Goal: Information Seeking & Learning: Learn about a topic

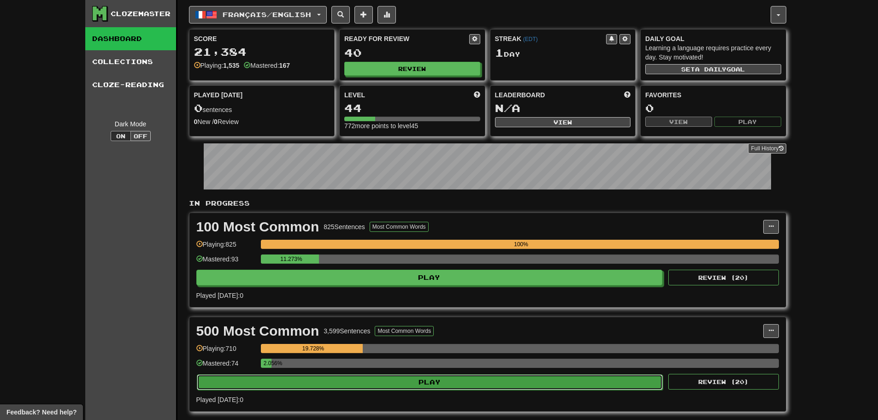
click at [292, 387] on button "Play" at bounding box center [430, 382] width 466 height 16
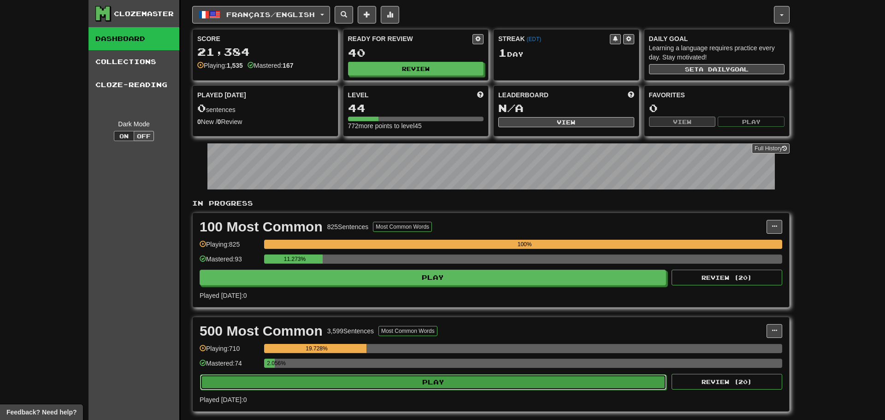
select select "**"
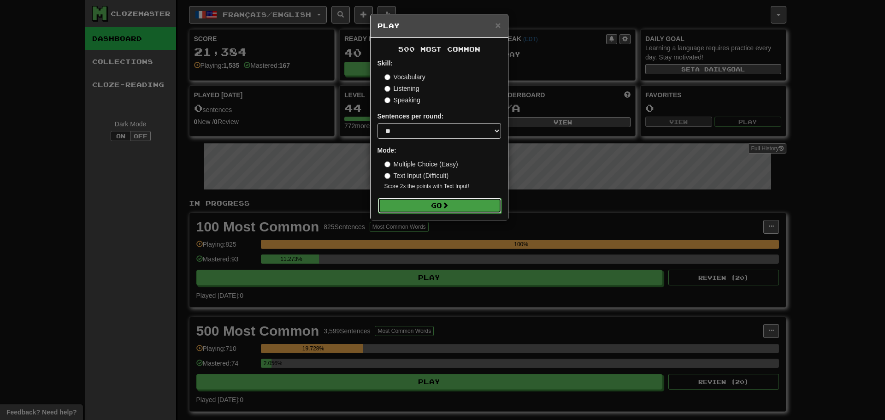
click at [467, 201] on button "Go" at bounding box center [440, 206] width 124 height 16
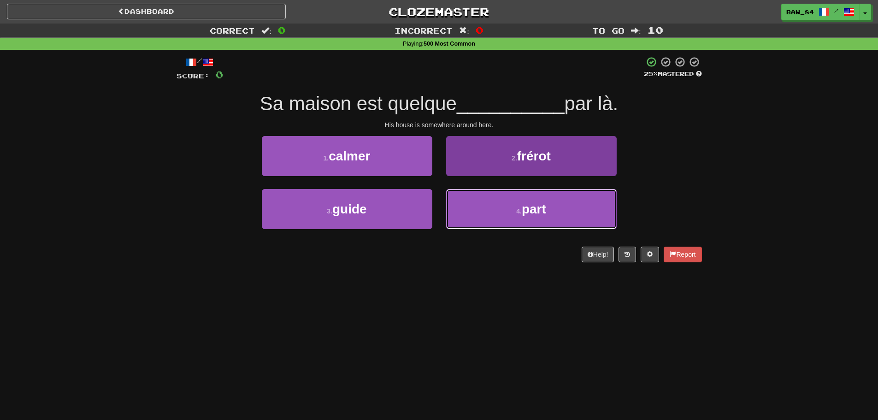
click at [455, 205] on button "4 . part" at bounding box center [531, 209] width 171 height 40
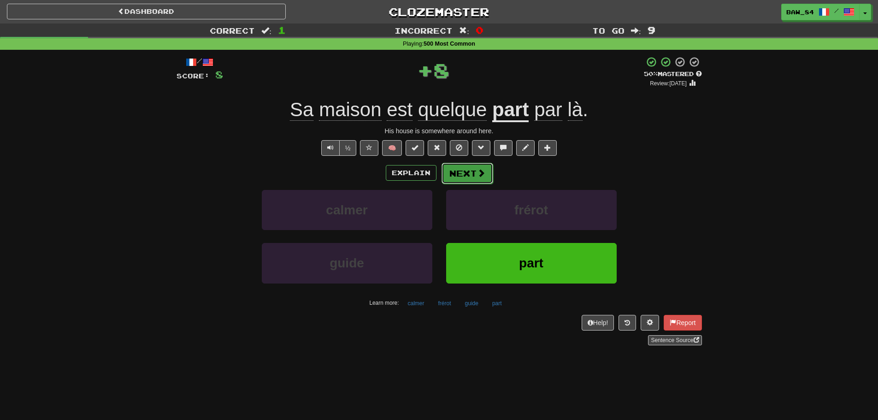
click at [468, 168] on button "Next" at bounding box center [468, 173] width 52 height 21
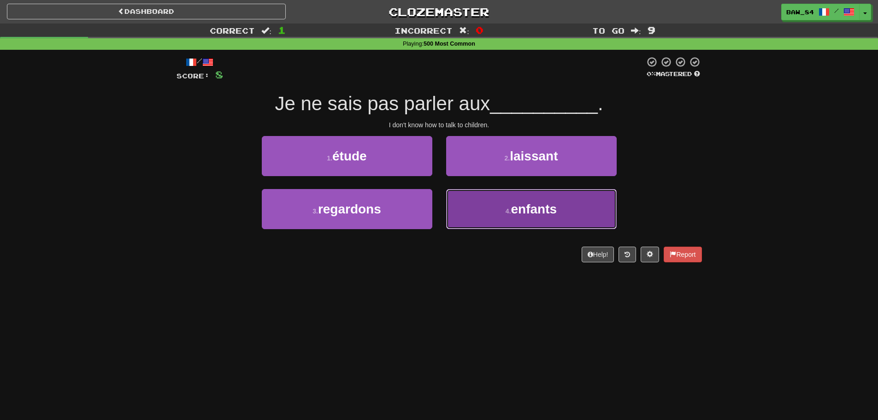
click at [451, 195] on button "4 . enfants" at bounding box center [531, 209] width 171 height 40
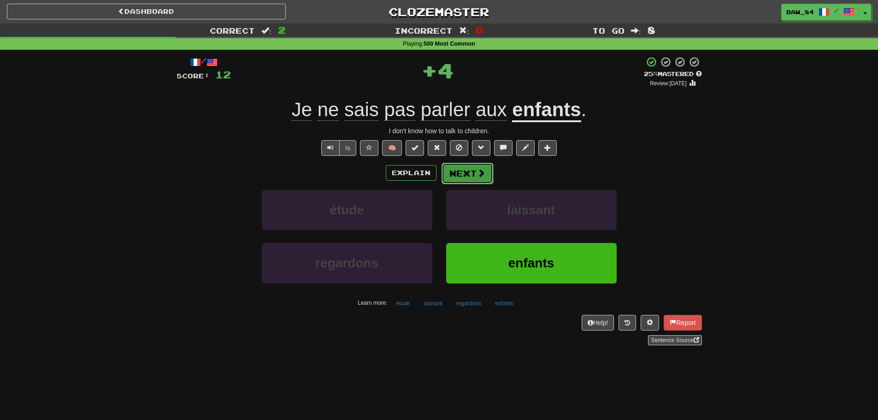
click at [455, 171] on button "Next" at bounding box center [468, 173] width 52 height 21
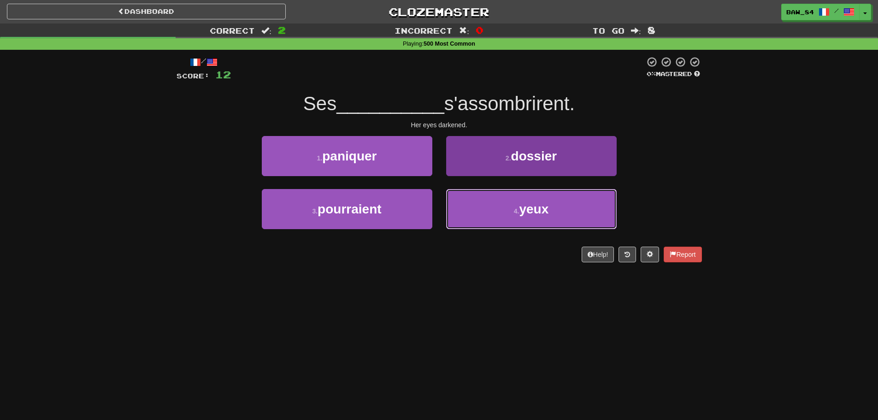
click at [473, 213] on button "4 . yeux" at bounding box center [531, 209] width 171 height 40
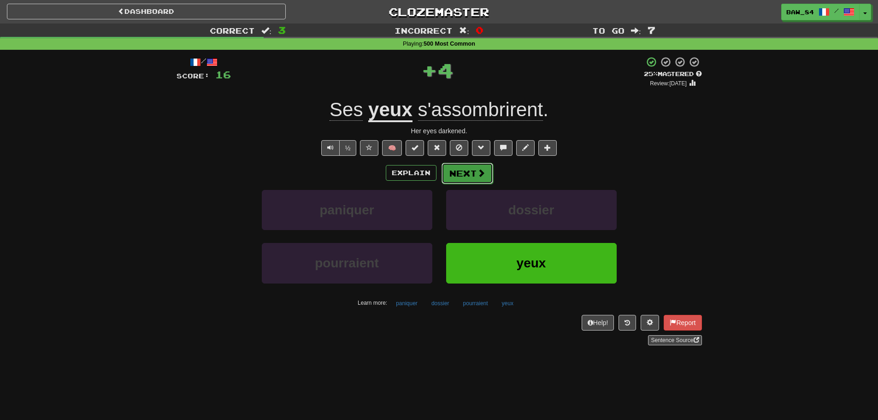
click at [472, 175] on button "Next" at bounding box center [468, 173] width 52 height 21
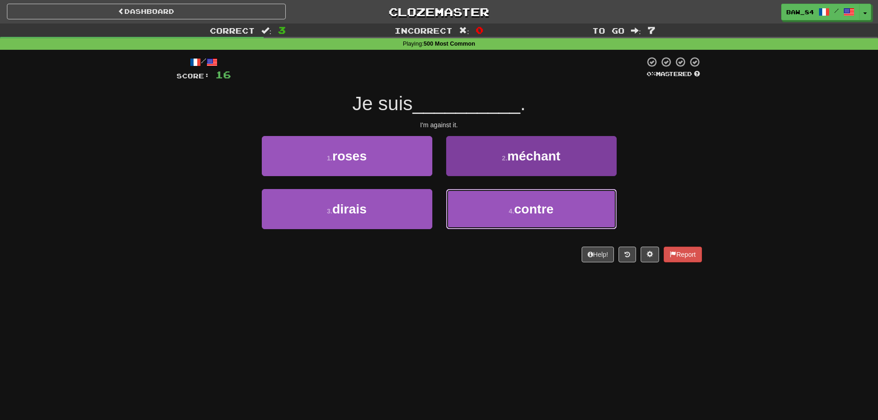
click at [460, 202] on button "4 . contre" at bounding box center [531, 209] width 171 height 40
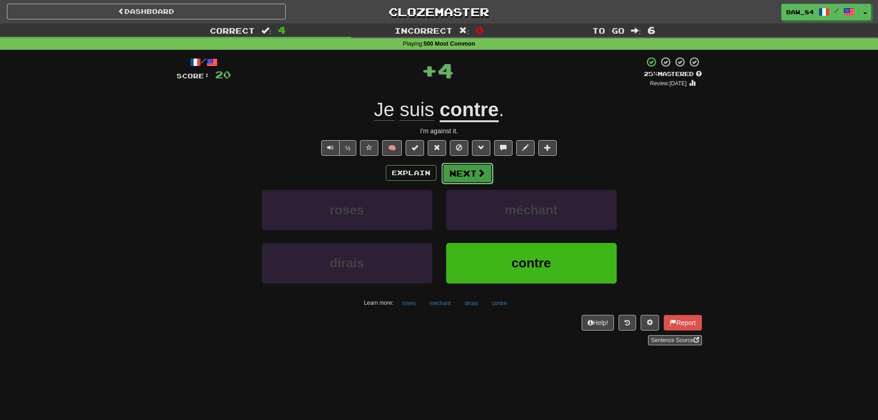
click at [461, 172] on button "Next" at bounding box center [468, 173] width 52 height 21
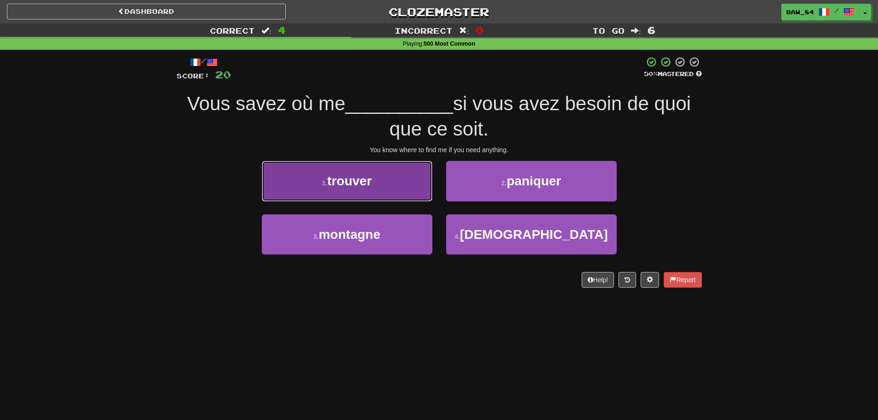
click at [416, 193] on button "1 . trouver" at bounding box center [347, 181] width 171 height 40
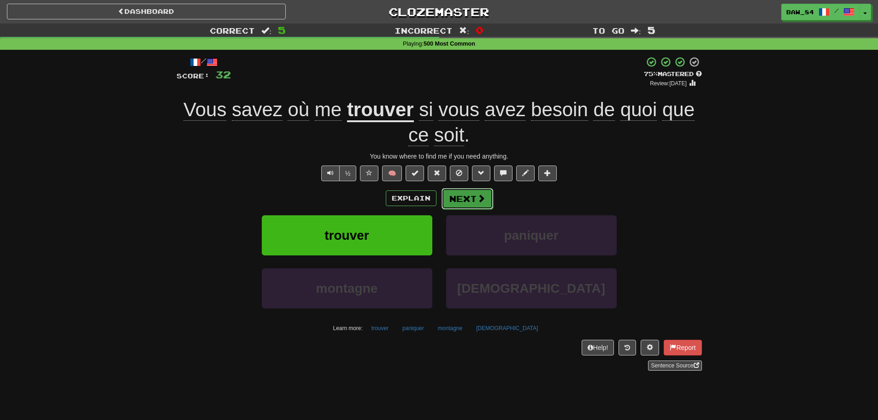
click at [458, 196] on button "Next" at bounding box center [468, 198] width 52 height 21
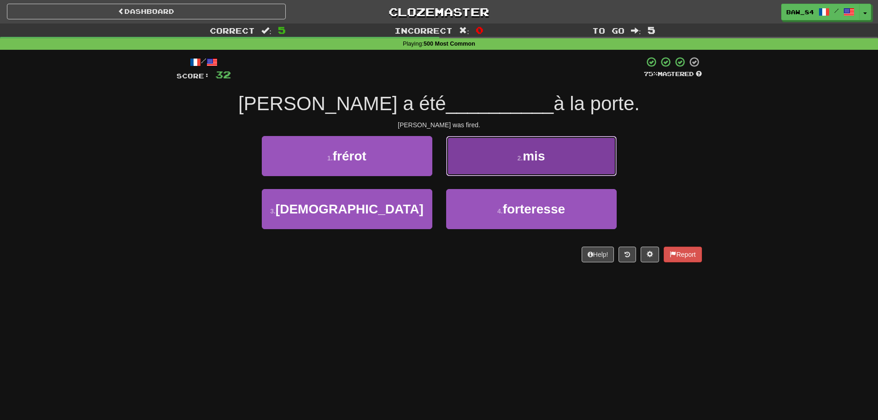
click at [476, 168] on button "2 . mis" at bounding box center [531, 156] width 171 height 40
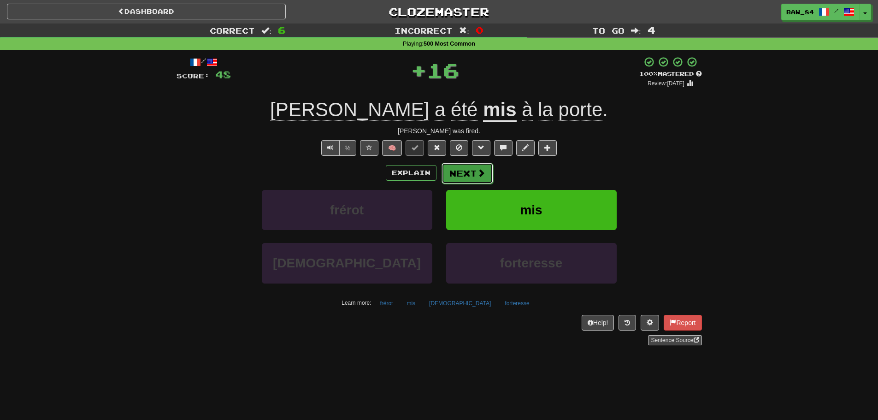
click at [466, 174] on button "Next" at bounding box center [468, 173] width 52 height 21
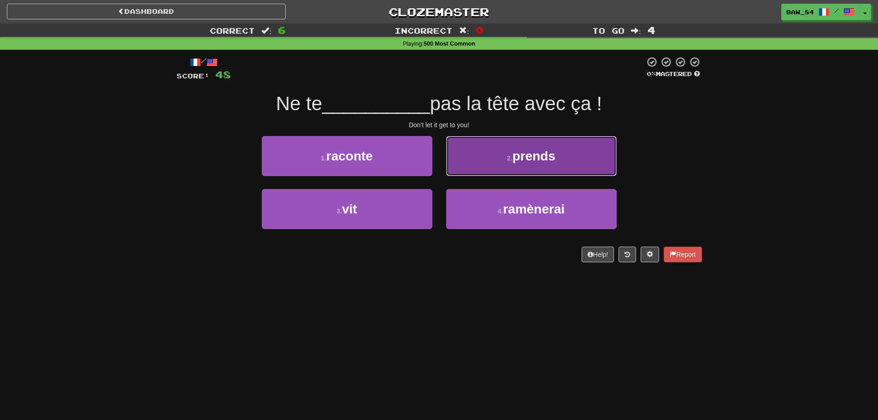
click at [478, 170] on button "2 . prends" at bounding box center [531, 156] width 171 height 40
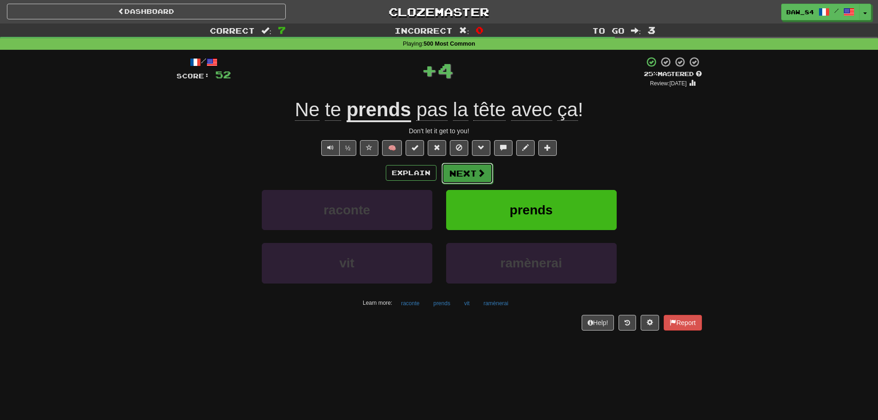
click at [470, 175] on button "Next" at bounding box center [468, 173] width 52 height 21
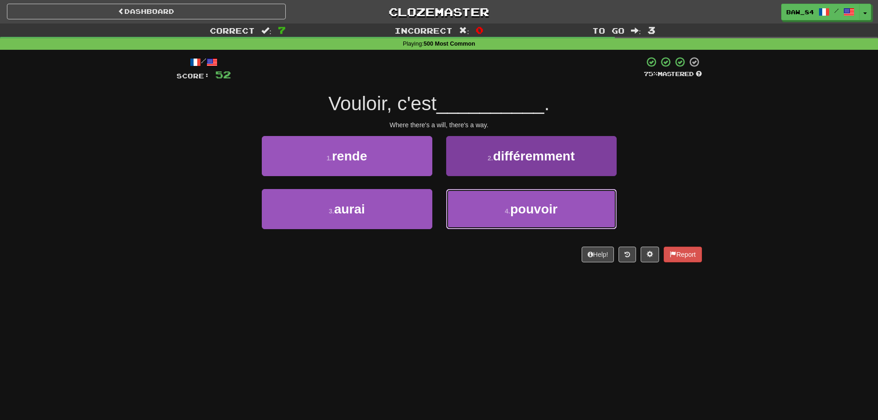
click at [497, 207] on button "4 . pouvoir" at bounding box center [531, 209] width 171 height 40
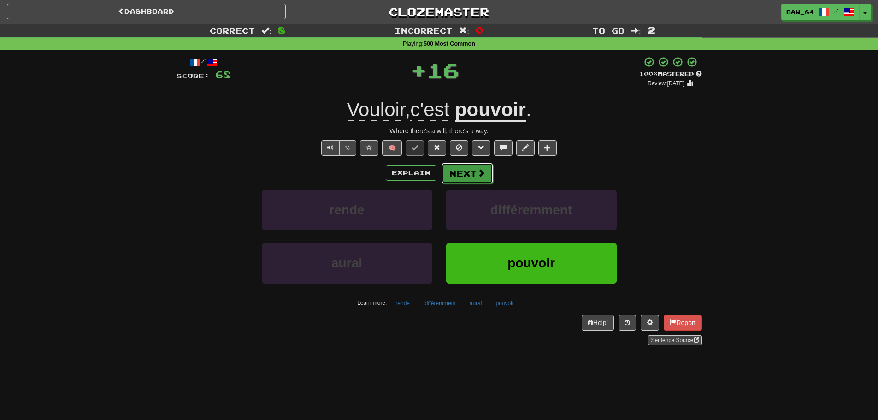
click at [474, 173] on button "Next" at bounding box center [468, 173] width 52 height 21
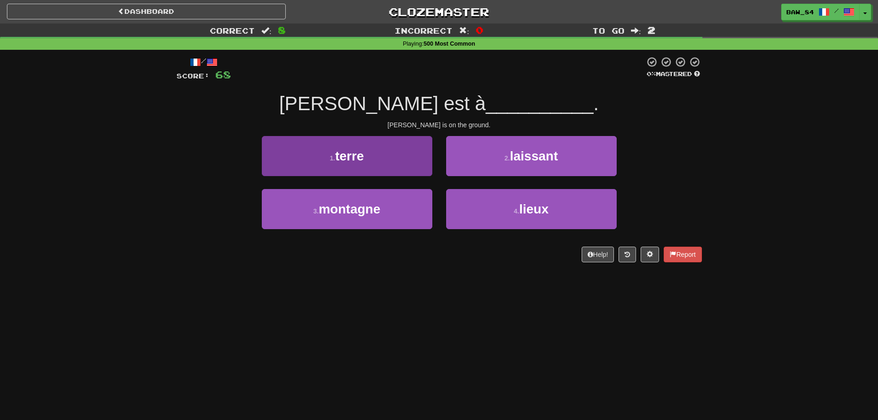
click at [415, 175] on div "1 . terre" at bounding box center [347, 162] width 184 height 53
click at [429, 171] on button "1 . terre" at bounding box center [347, 156] width 171 height 40
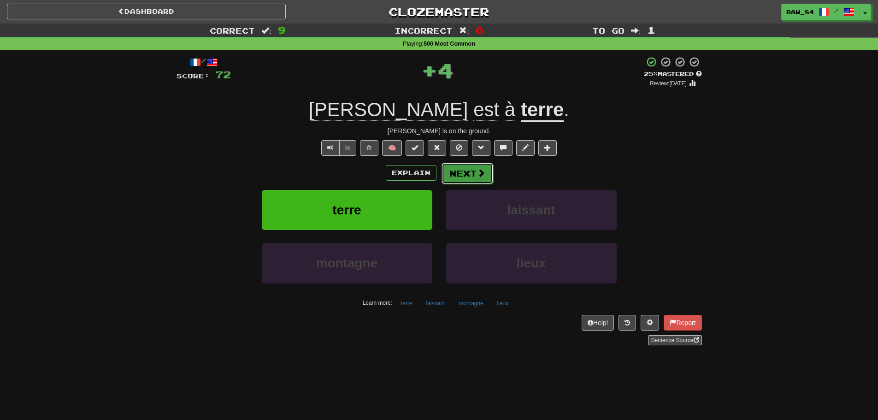
click at [465, 173] on button "Next" at bounding box center [468, 173] width 52 height 21
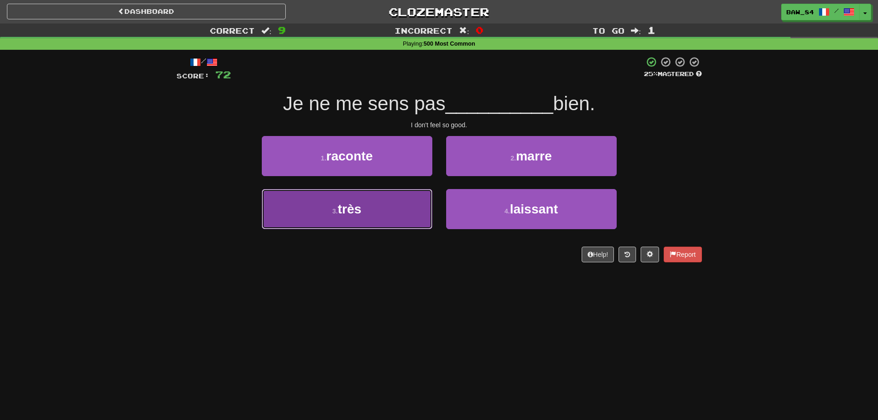
click at [412, 204] on button "3 . très" at bounding box center [347, 209] width 171 height 40
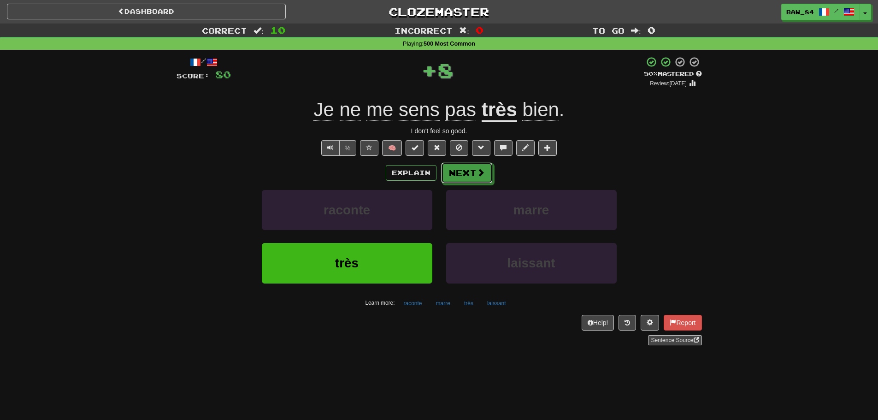
click at [469, 177] on button "Next" at bounding box center [467, 172] width 52 height 21
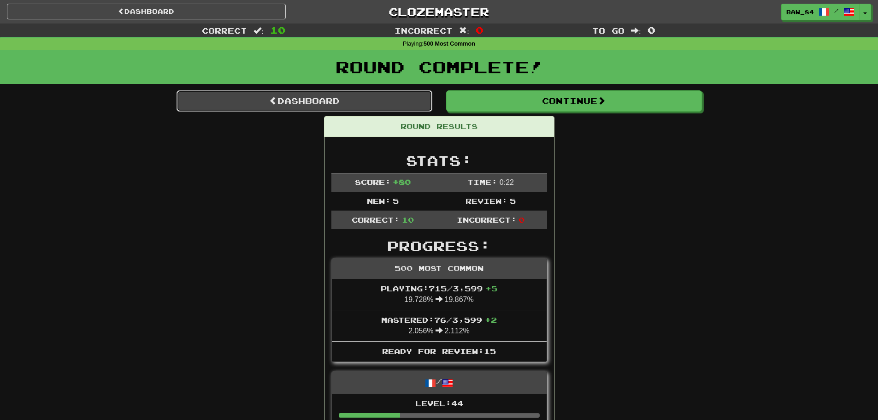
click at [342, 107] on link "Dashboard" at bounding box center [305, 100] width 256 height 21
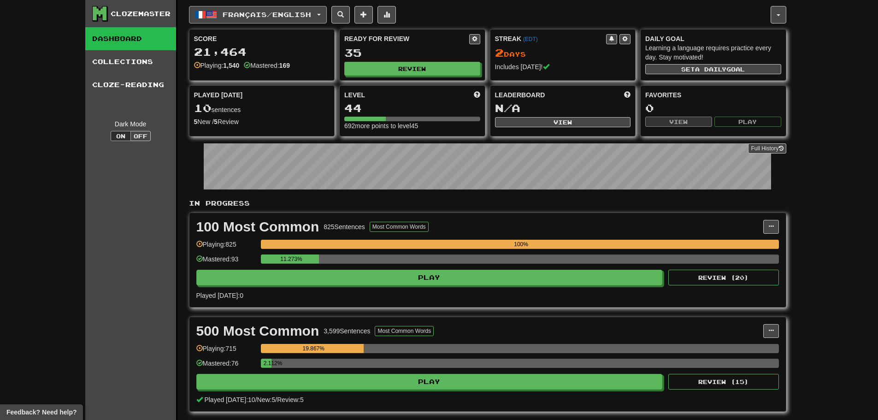
click at [285, 20] on button "Français / English" at bounding box center [258, 15] width 138 height 18
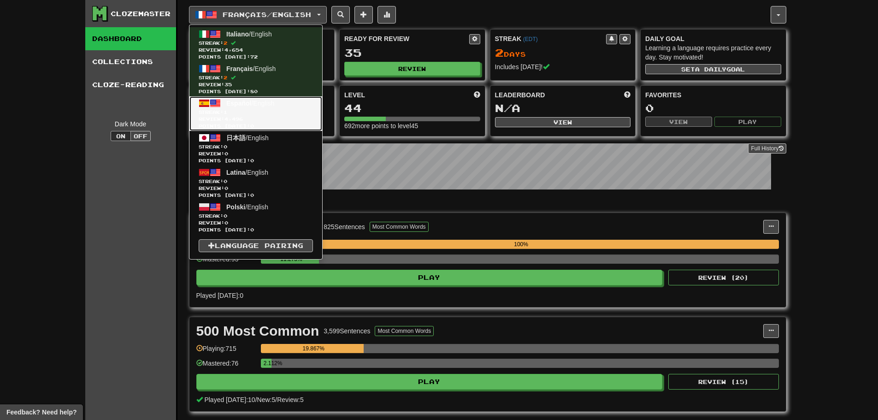
click at [267, 102] on span "Español / English" at bounding box center [250, 103] width 48 height 7
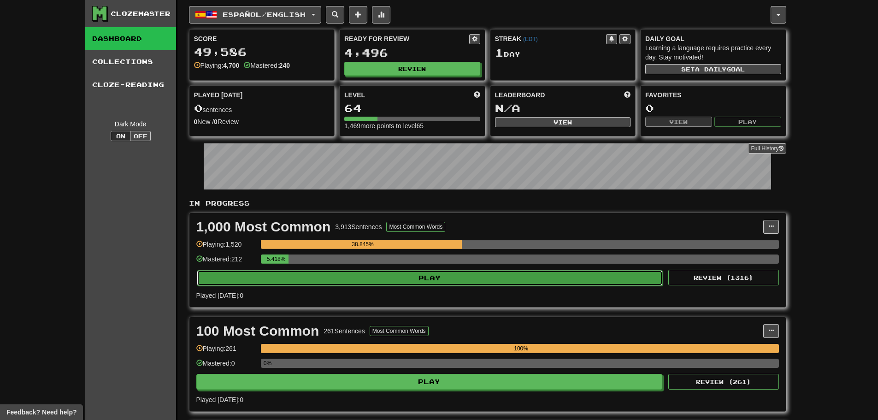
click at [360, 278] on button "Play" at bounding box center [430, 278] width 466 height 16
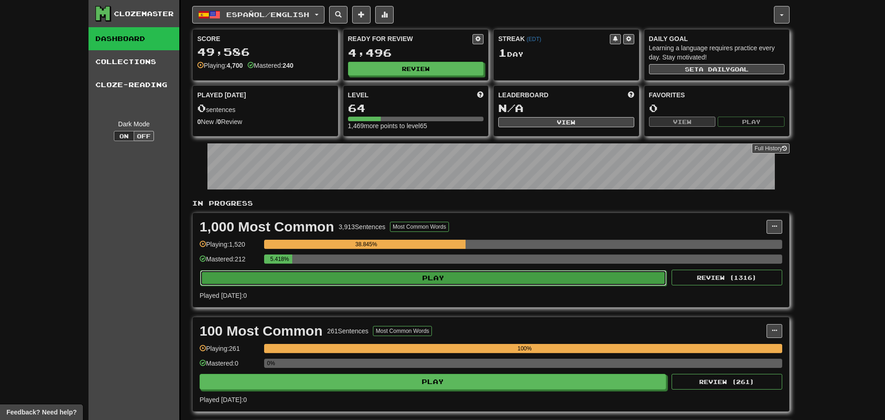
select select "**"
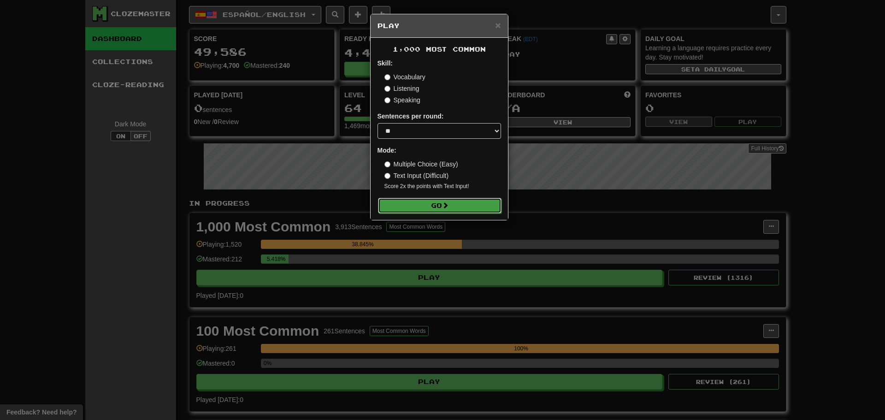
click at [421, 205] on button "Go" at bounding box center [440, 206] width 124 height 16
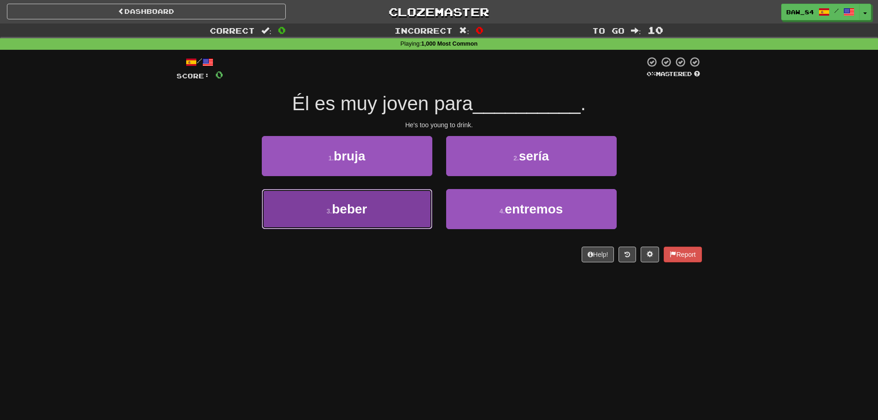
click at [397, 203] on button "3 . beber" at bounding box center [347, 209] width 171 height 40
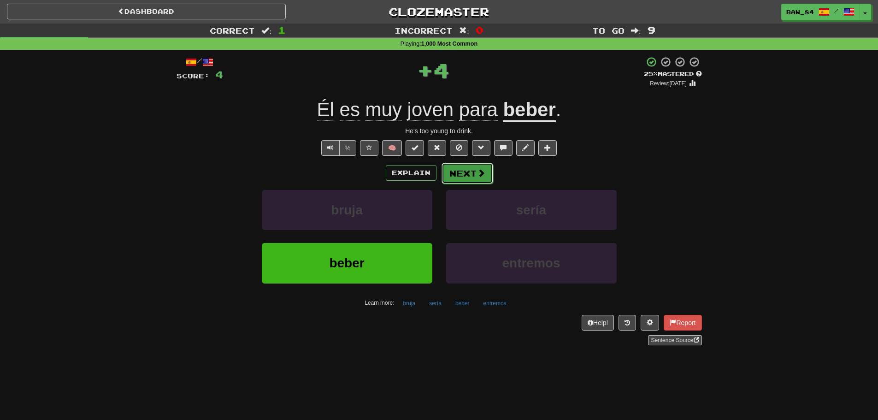
click at [465, 174] on button "Next" at bounding box center [468, 173] width 52 height 21
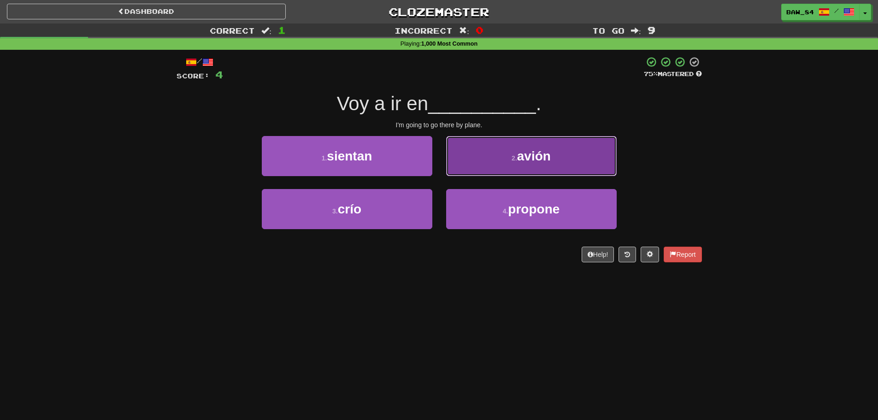
click at [464, 165] on button "2 . avión" at bounding box center [531, 156] width 171 height 40
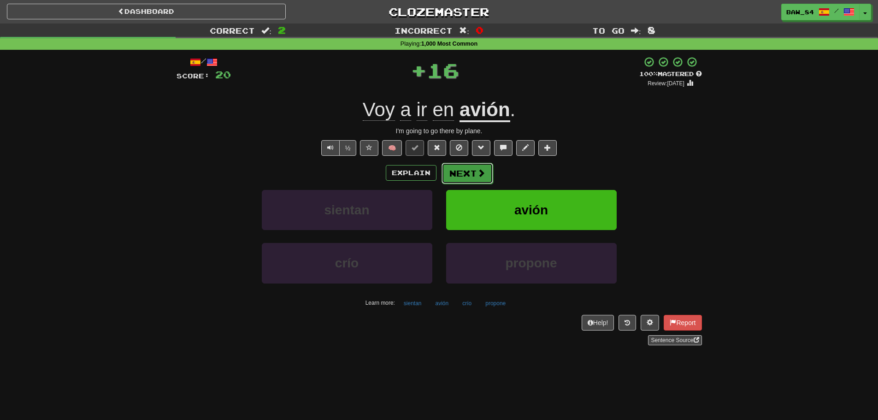
click at [469, 177] on button "Next" at bounding box center [468, 173] width 52 height 21
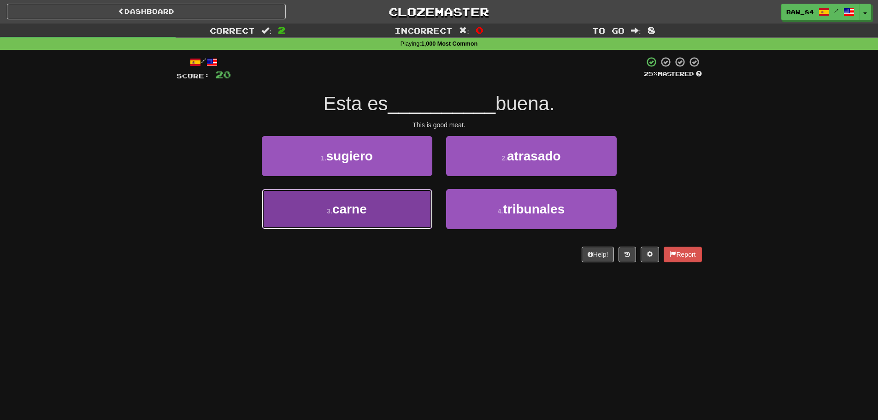
click at [412, 201] on button "3 . carne" at bounding box center [347, 209] width 171 height 40
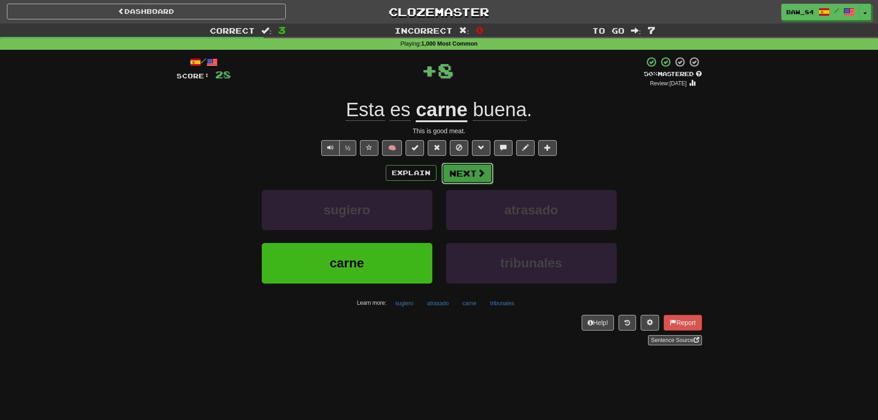
click at [468, 171] on button "Next" at bounding box center [468, 173] width 52 height 21
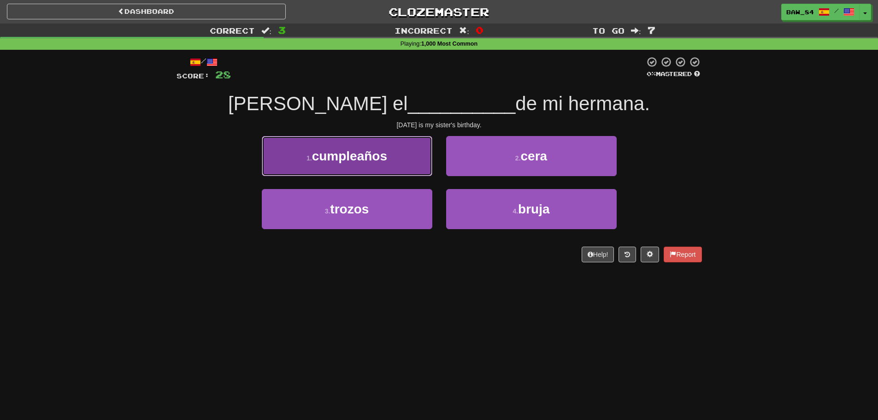
click at [397, 170] on button "1 . cumpleaños" at bounding box center [347, 156] width 171 height 40
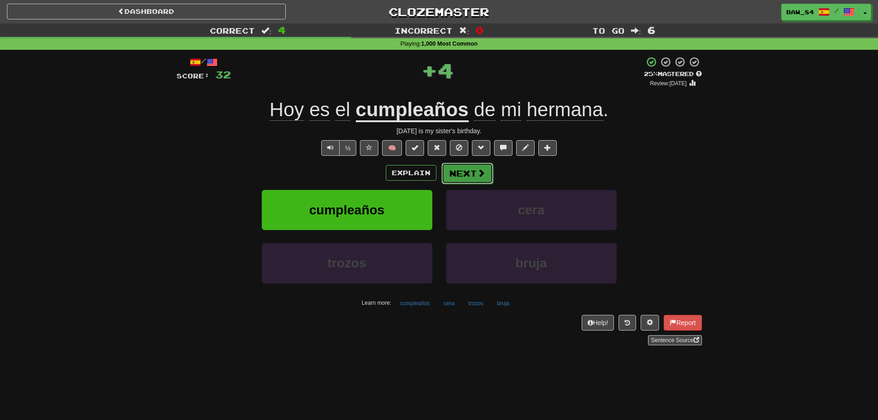
click at [459, 171] on button "Next" at bounding box center [468, 173] width 52 height 21
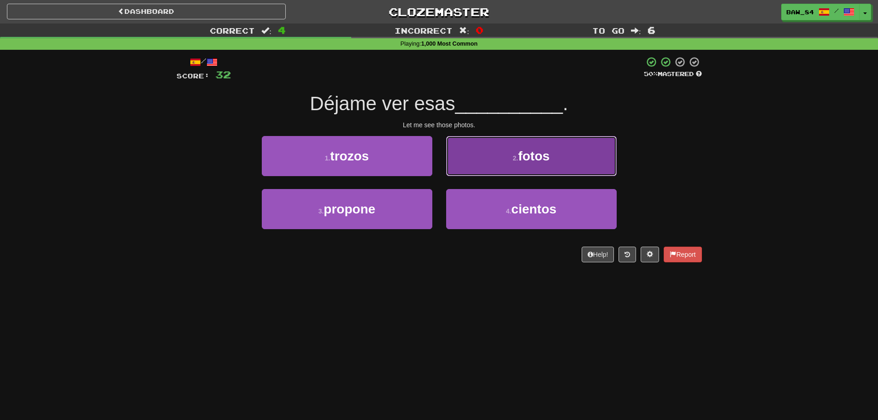
click at [459, 168] on button "2 . fotos" at bounding box center [531, 156] width 171 height 40
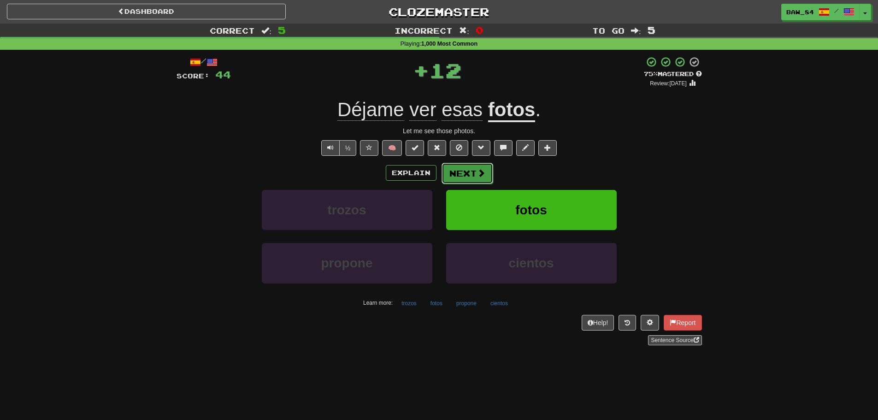
click at [459, 173] on button "Next" at bounding box center [468, 173] width 52 height 21
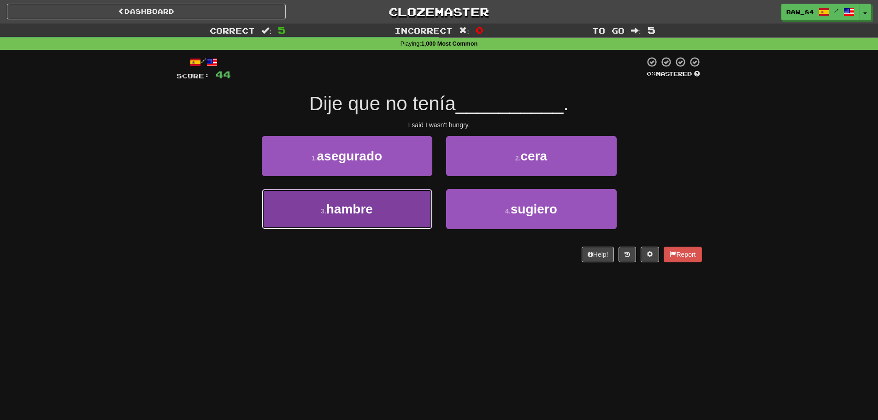
click at [398, 209] on button "3 . hambre" at bounding box center [347, 209] width 171 height 40
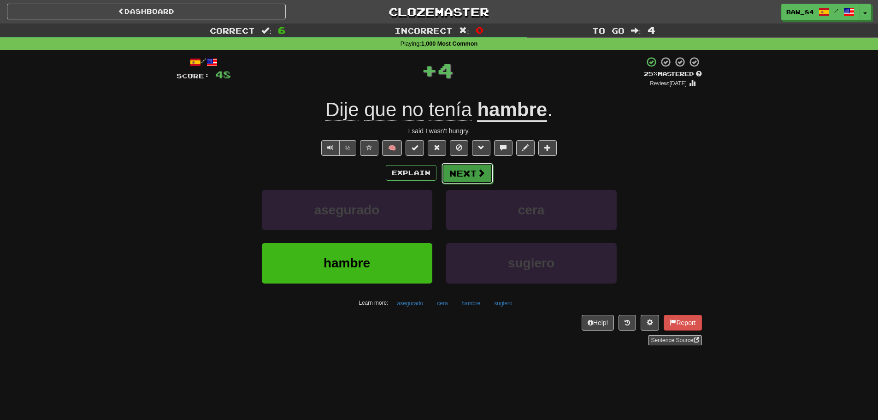
click at [456, 178] on button "Next" at bounding box center [468, 173] width 52 height 21
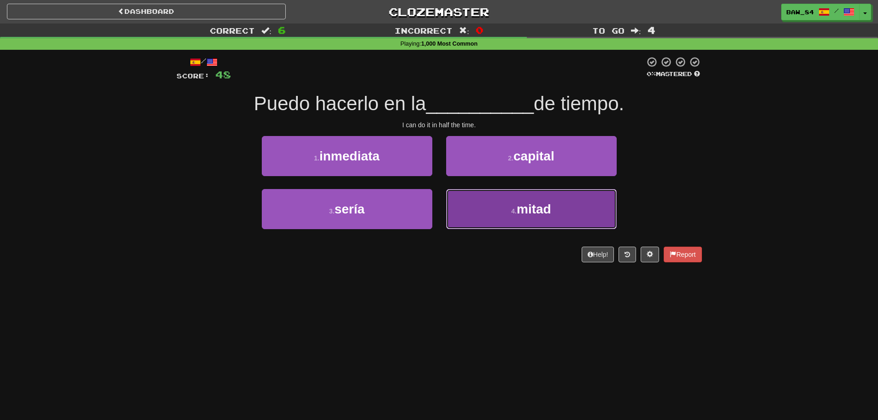
click at [463, 201] on button "4 . mitad" at bounding box center [531, 209] width 171 height 40
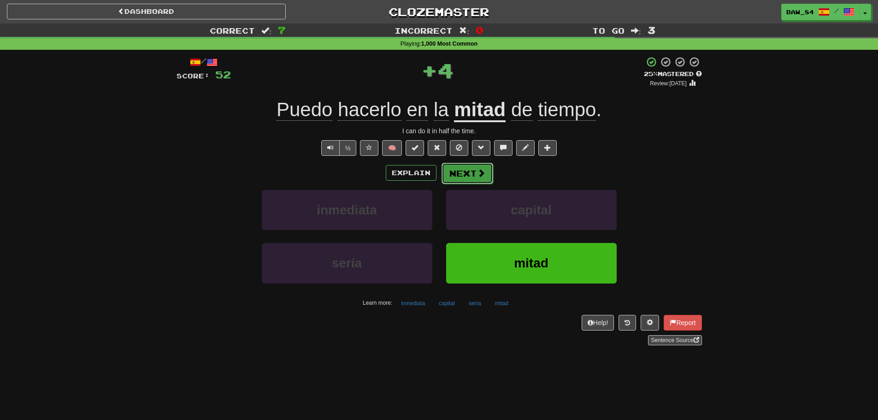
click at [461, 175] on button "Next" at bounding box center [468, 173] width 52 height 21
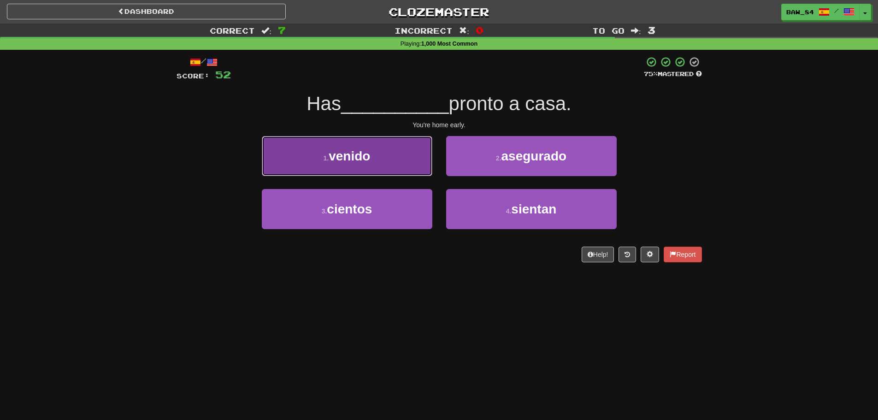
click at [406, 166] on button "1 . venido" at bounding box center [347, 156] width 171 height 40
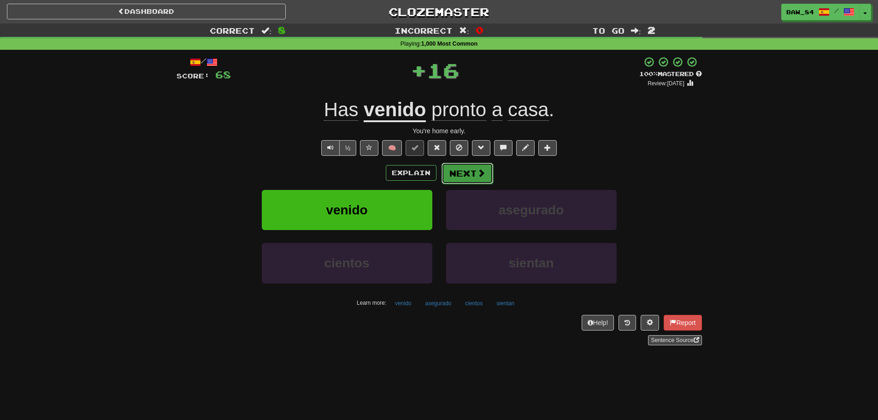
click at [460, 170] on button "Next" at bounding box center [468, 173] width 52 height 21
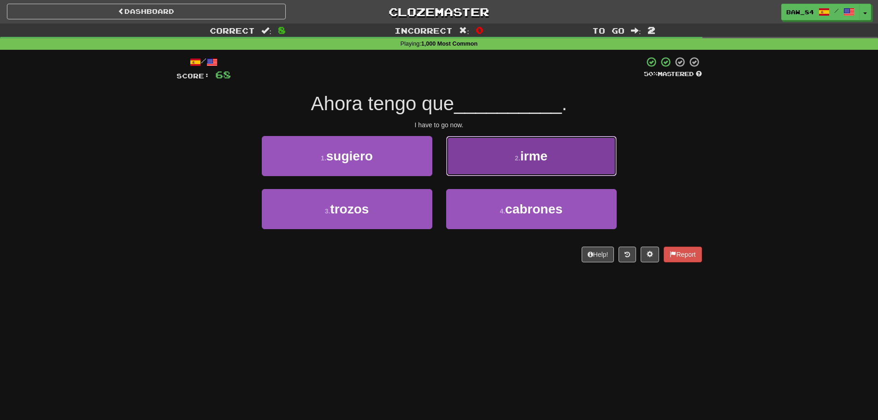
click at [460, 171] on button "2 . irme" at bounding box center [531, 156] width 171 height 40
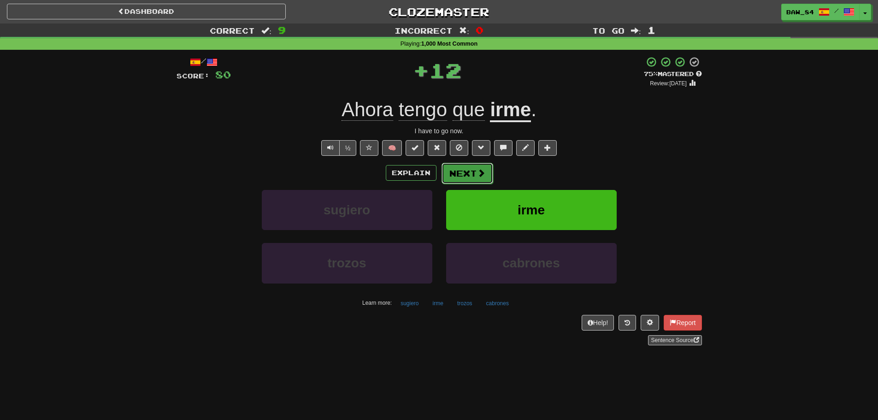
click at [456, 171] on button "Next" at bounding box center [468, 173] width 52 height 21
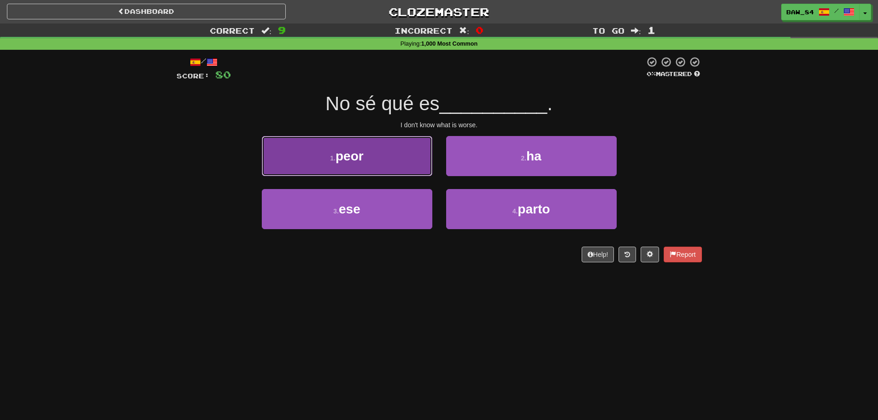
click at [388, 168] on button "1 . peor" at bounding box center [347, 156] width 171 height 40
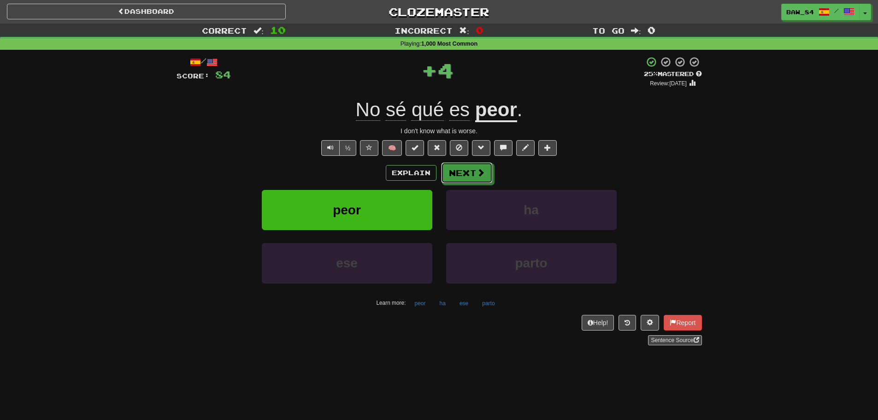
click at [455, 168] on button "Next" at bounding box center [467, 172] width 52 height 21
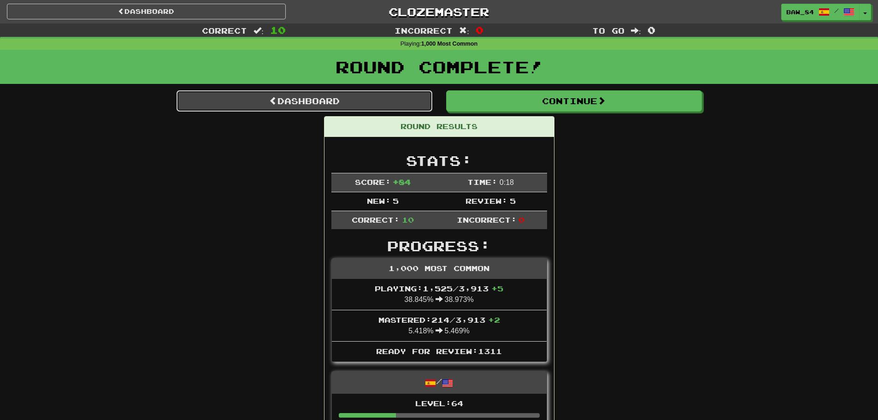
click at [285, 101] on link "Dashboard" at bounding box center [305, 100] width 256 height 21
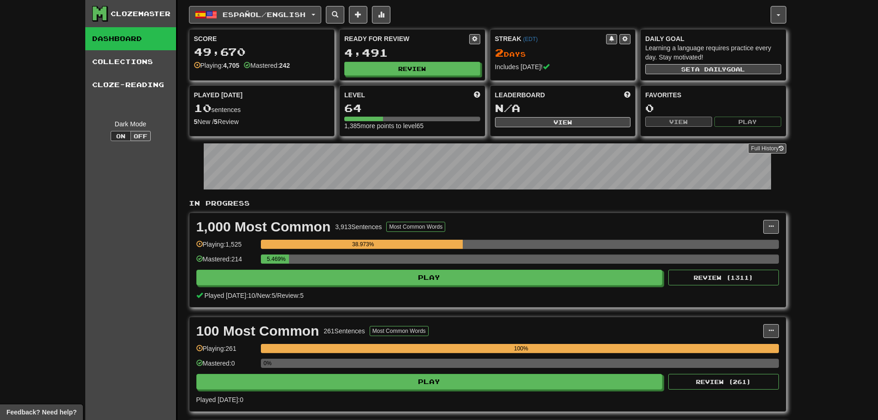
click at [260, 15] on span "Español / English" at bounding box center [264, 15] width 83 height 8
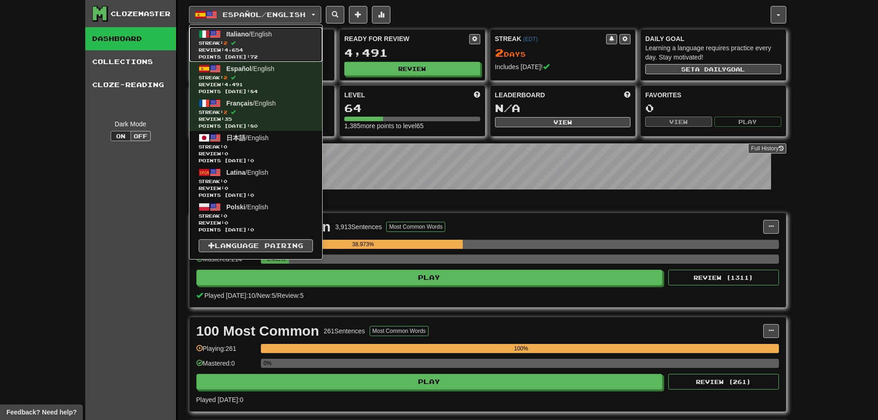
click at [244, 37] on link "Italiano / English Streak: 2 Review: 4,654 Points today: 72" at bounding box center [255, 44] width 133 height 35
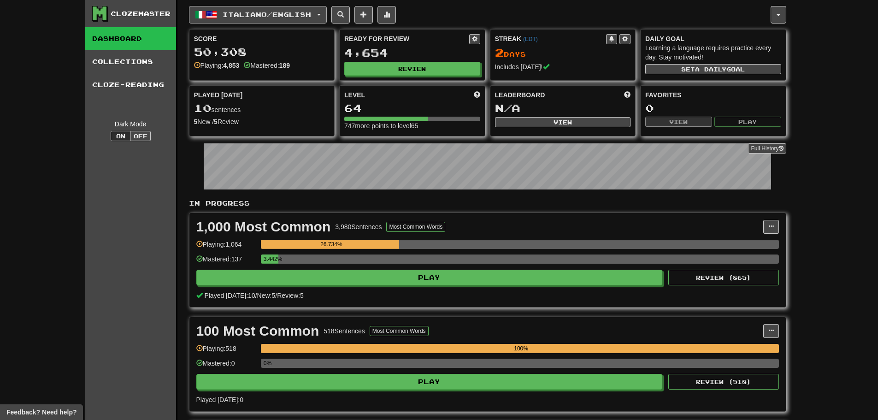
click at [320, 15] on button "Italiano / English" at bounding box center [258, 15] width 138 height 18
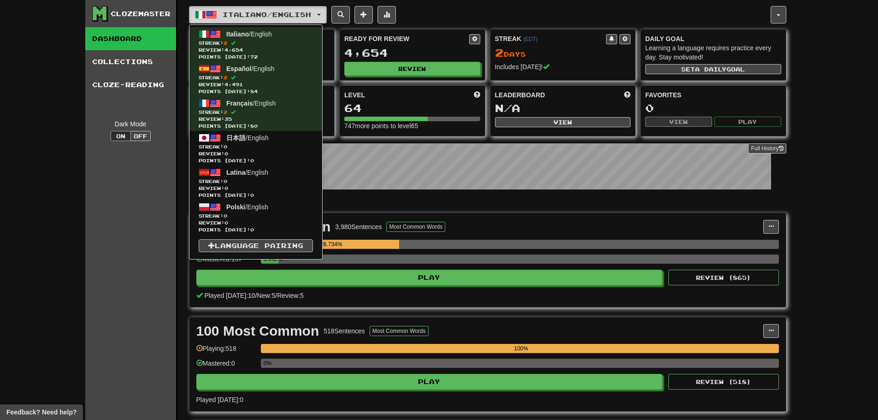
click at [321, 14] on button "Italiano / English" at bounding box center [258, 15] width 138 height 18
